Goal: Task Accomplishment & Management: Manage account settings

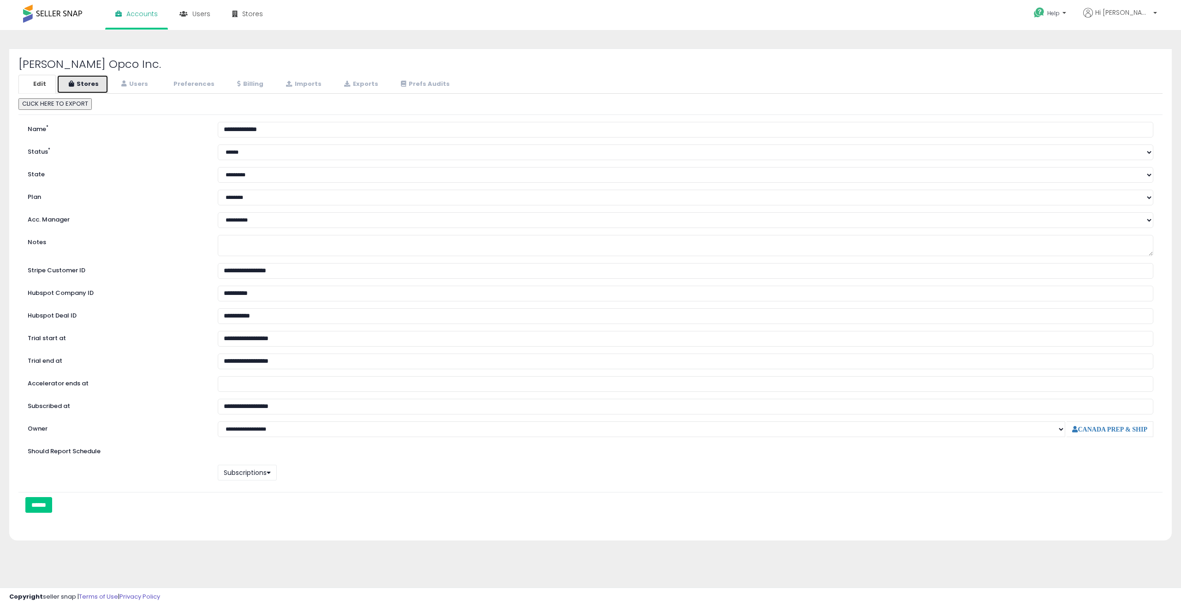
click at [86, 88] on link "Stores" at bounding box center [83, 84] width 52 height 19
select select "**"
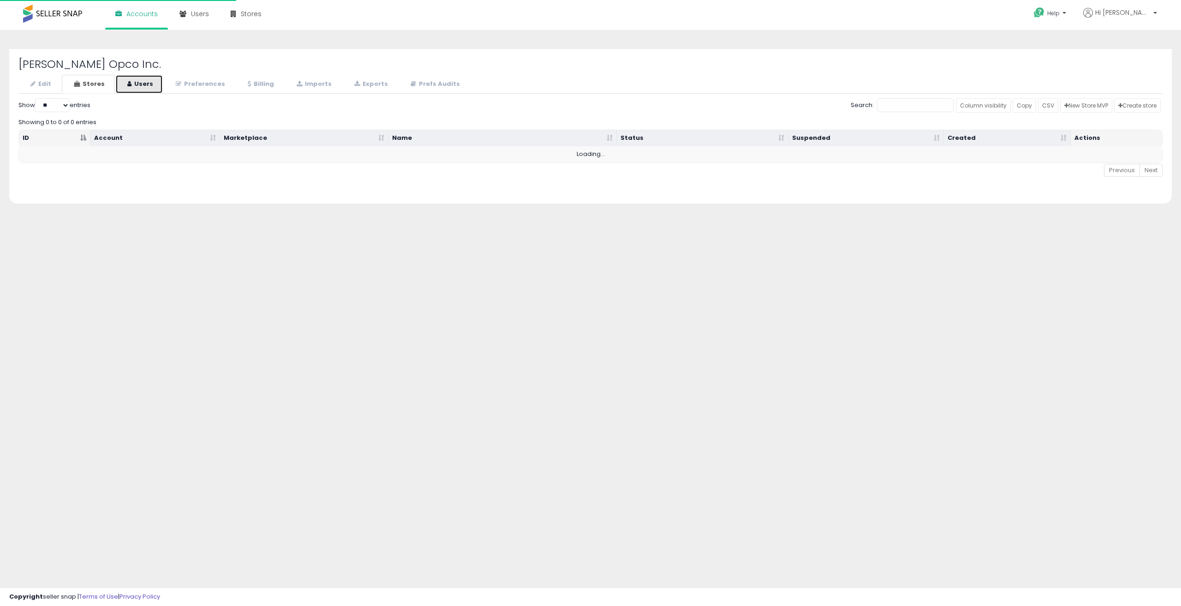
click at [125, 85] on link "Users" at bounding box center [139, 84] width 48 height 19
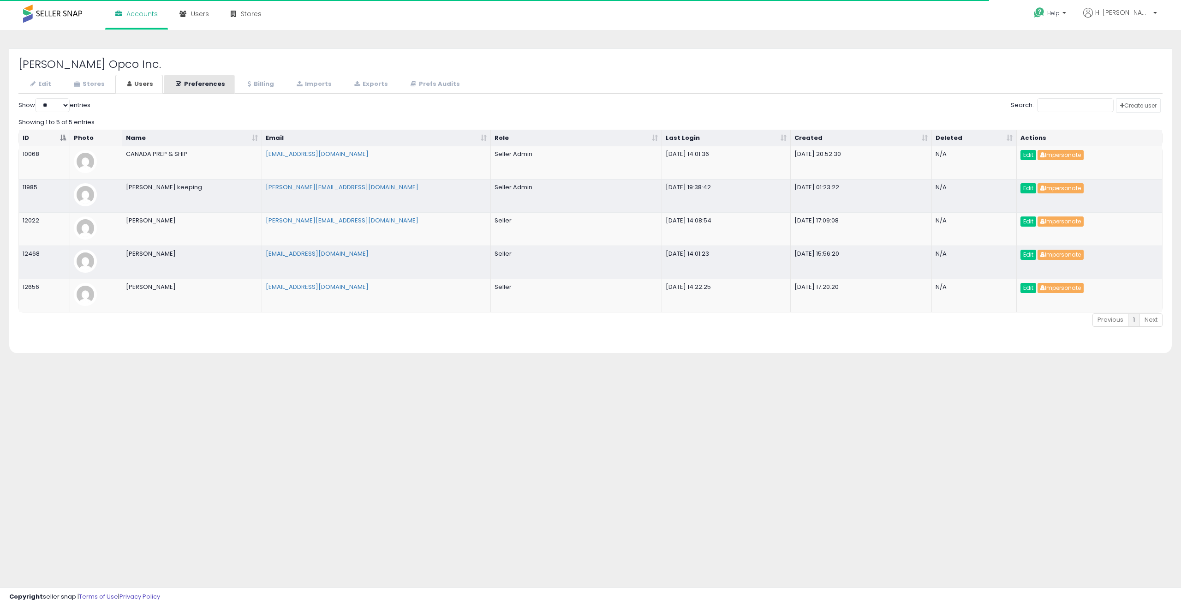
select select "**"
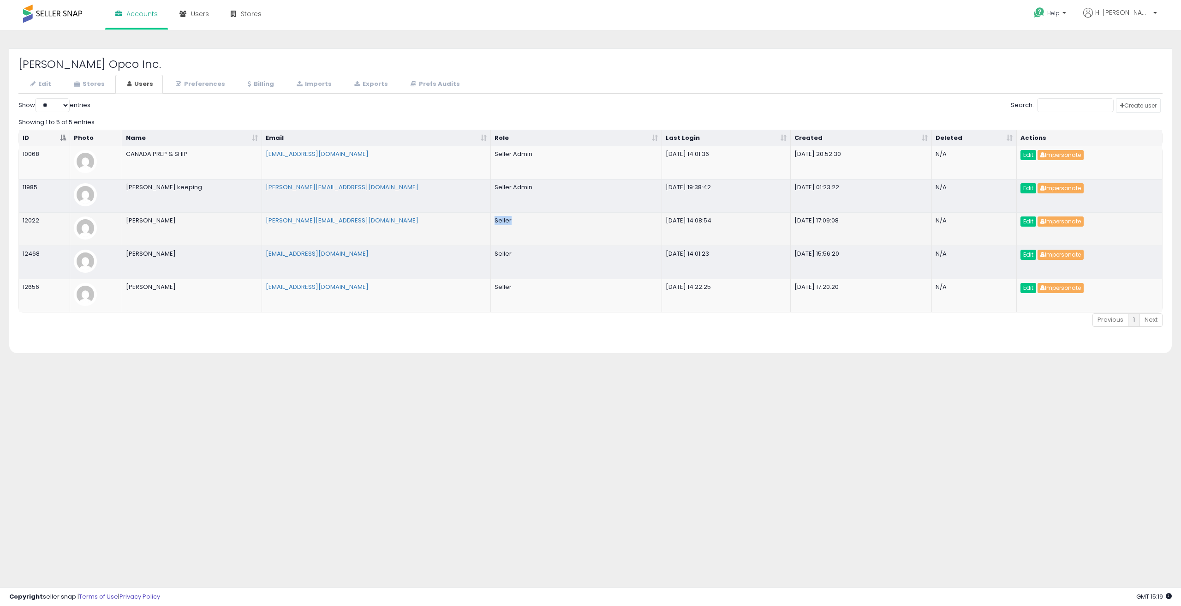
drag, startPoint x: 525, startPoint y: 221, endPoint x: 492, endPoint y: 222, distance: 33.2
click at [492, 222] on td "Seller" at bounding box center [577, 228] width 172 height 33
drag, startPoint x: 186, startPoint y: 224, endPoint x: 120, endPoint y: 225, distance: 66.0
click at [120, 225] on tr "12022 [PERSON_NAME] [PERSON_NAME][EMAIL_ADDRESS][DOMAIN_NAME] Seller [DATE] 14:…" at bounding box center [590, 228] width 1143 height 33
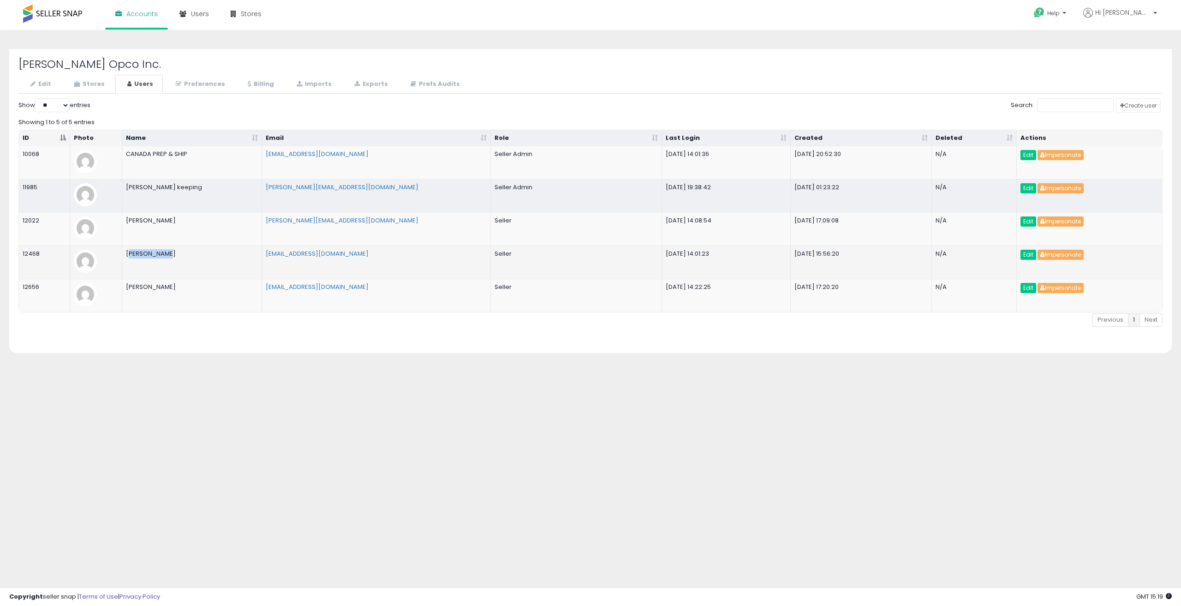
drag, startPoint x: 172, startPoint y: 259, endPoint x: 129, endPoint y: 257, distance: 42.5
click at [129, 257] on td "[PERSON_NAME]" at bounding box center [192, 261] width 140 height 33
click at [179, 267] on td "[PERSON_NAME]" at bounding box center [192, 261] width 140 height 33
drag, startPoint x: 155, startPoint y: 289, endPoint x: 121, endPoint y: 289, distance: 33.7
click at [121, 289] on tr "12656 Vishal Koati [EMAIL_ADDRESS][DOMAIN_NAME] Seller [DATE] 14:22:25 [DATE] 1…" at bounding box center [590, 295] width 1143 height 33
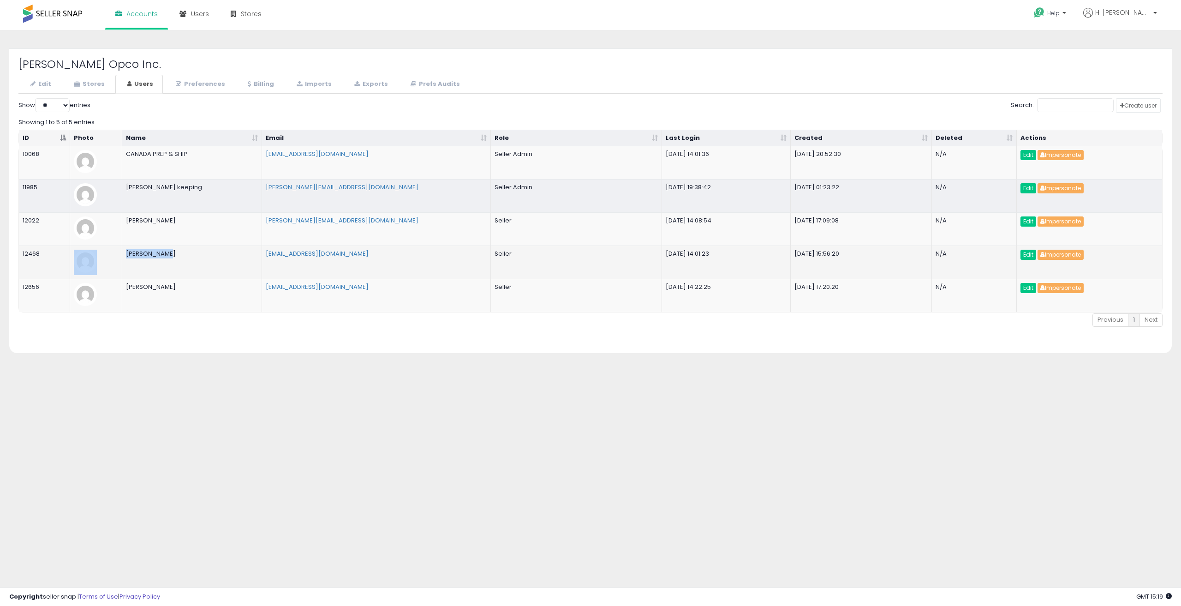
drag, startPoint x: 156, startPoint y: 255, endPoint x: 119, endPoint y: 255, distance: 37.4
click at [119, 255] on tr "12468 [PERSON_NAME] [PERSON_NAME][EMAIL_ADDRESS][DOMAIN_NAME] Seller [DATE] 14:…" at bounding box center [590, 261] width 1143 height 33
drag, startPoint x: 177, startPoint y: 220, endPoint x: 123, endPoint y: 221, distance: 54.4
click at [123, 221] on td "[PERSON_NAME]" at bounding box center [192, 228] width 140 height 33
click at [200, 339] on div "Create user Show ** ** ** *** entries Search: Showing 1 to 5 of 5 entries ID Ph…" at bounding box center [590, 220] width 1144 height 245
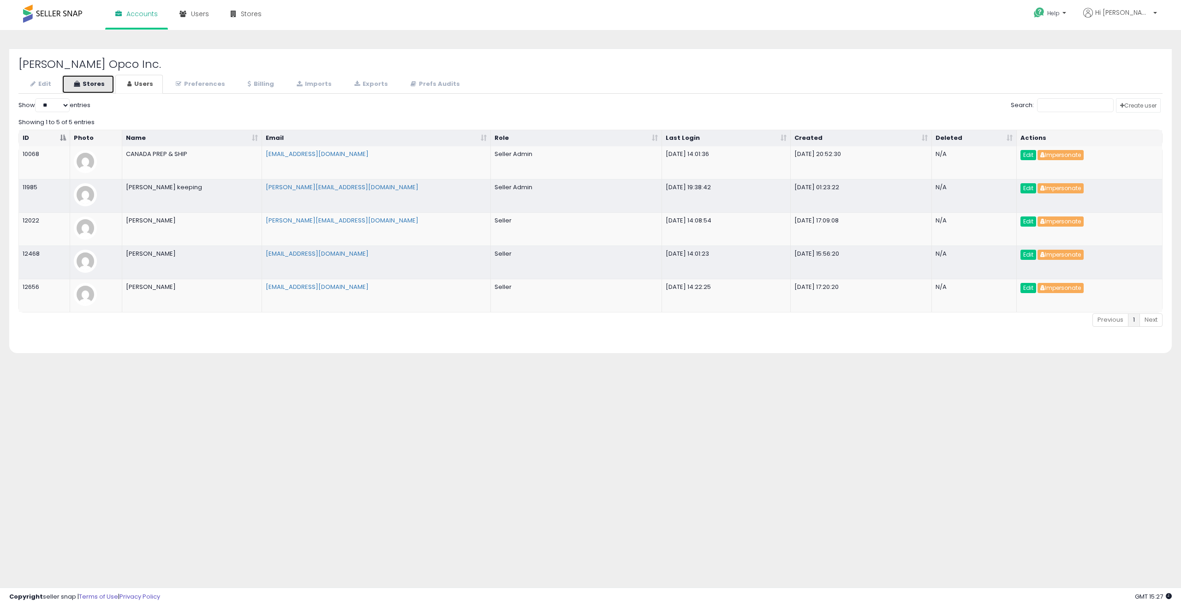
click at [85, 80] on link "Stores" at bounding box center [88, 84] width 53 height 19
